Goal: Transaction & Acquisition: Subscribe to service/newsletter

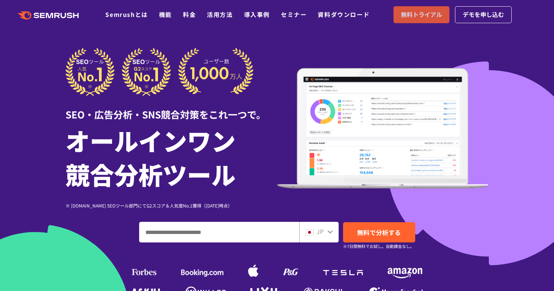
click at [433, 16] on span "無料トライアル" at bounding box center [421, 15] width 41 height 10
click at [518, 47] on div at bounding box center [277, 205] width 554 height 410
